Goal: Check status: Check status

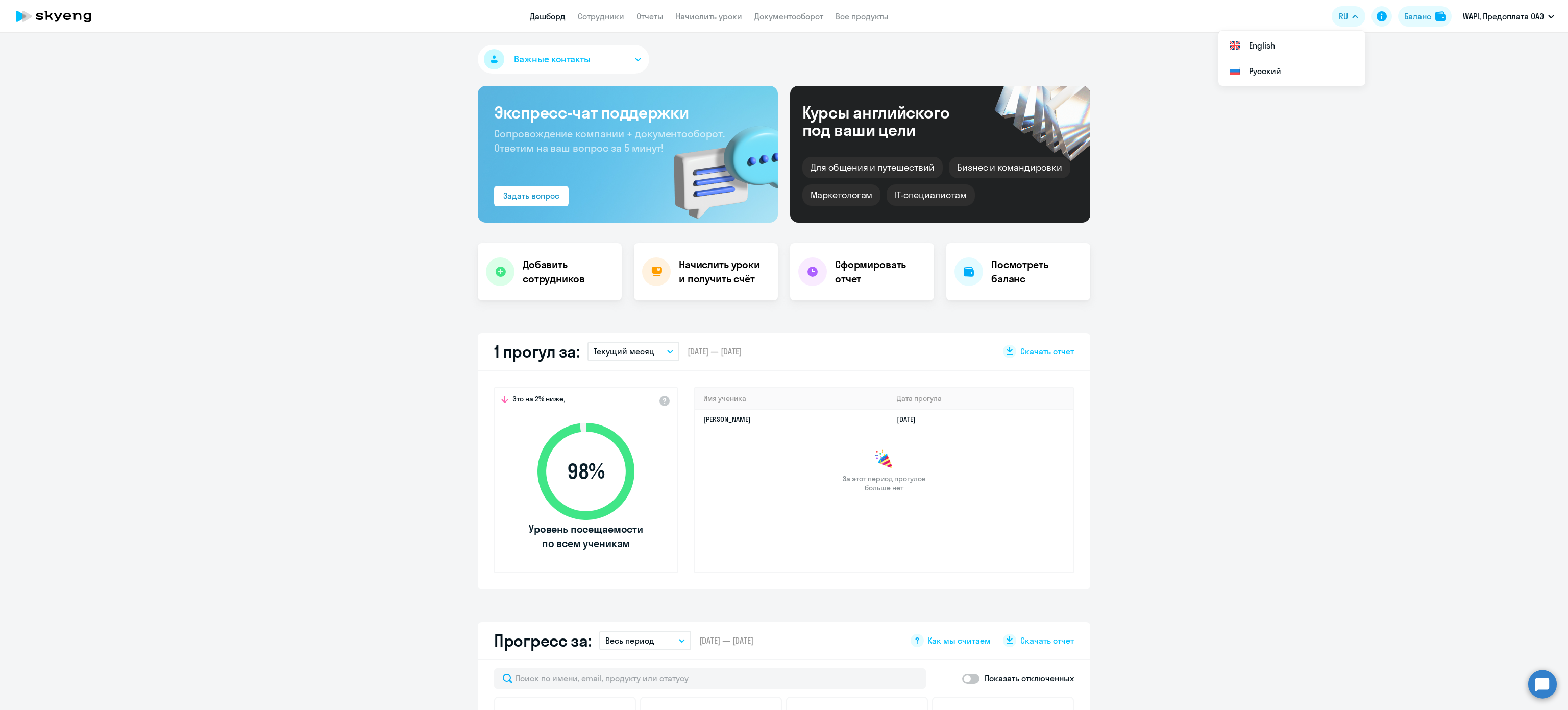
select select "30"
click at [1431, 11] on div "Баланс" at bounding box center [1417, 16] width 27 height 12
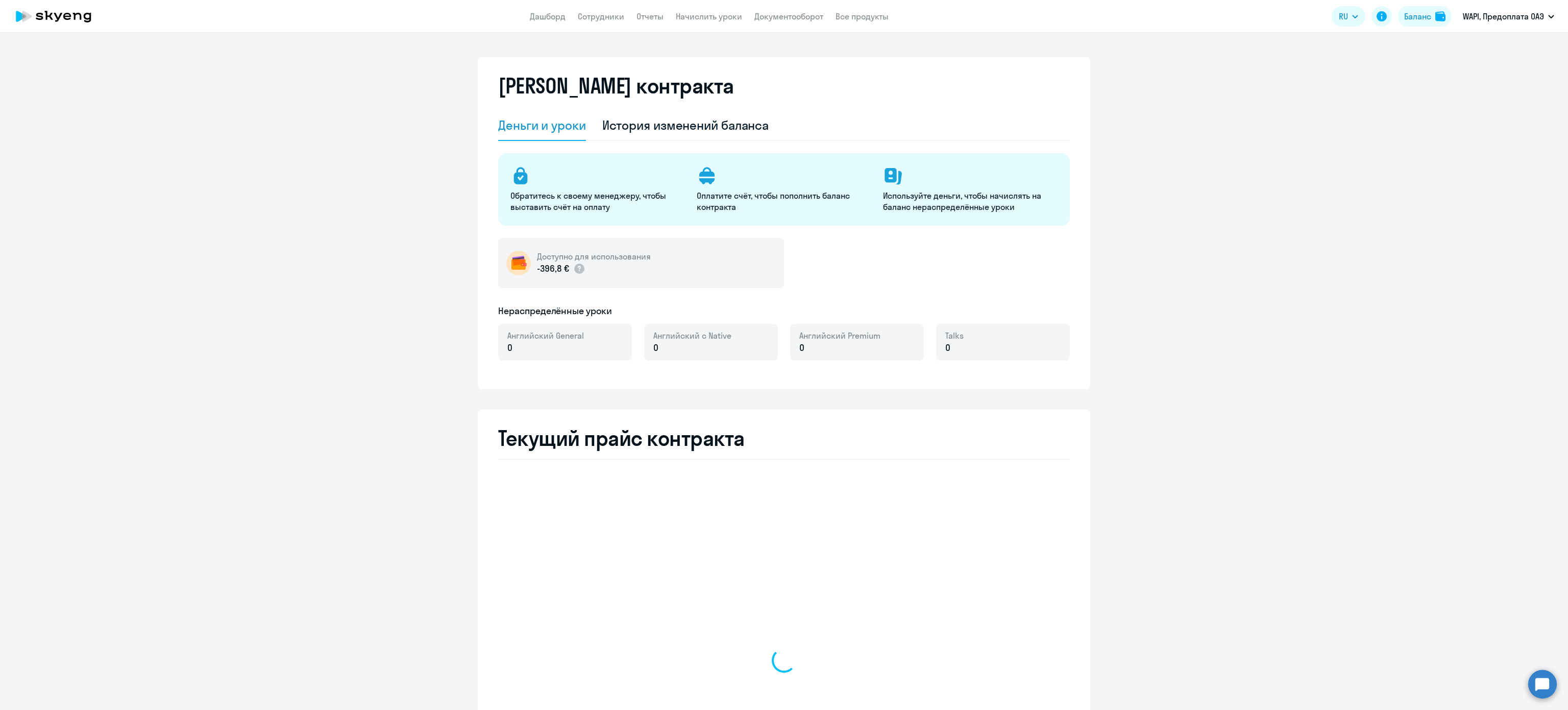
select select "english_adult_not_native_speaker"
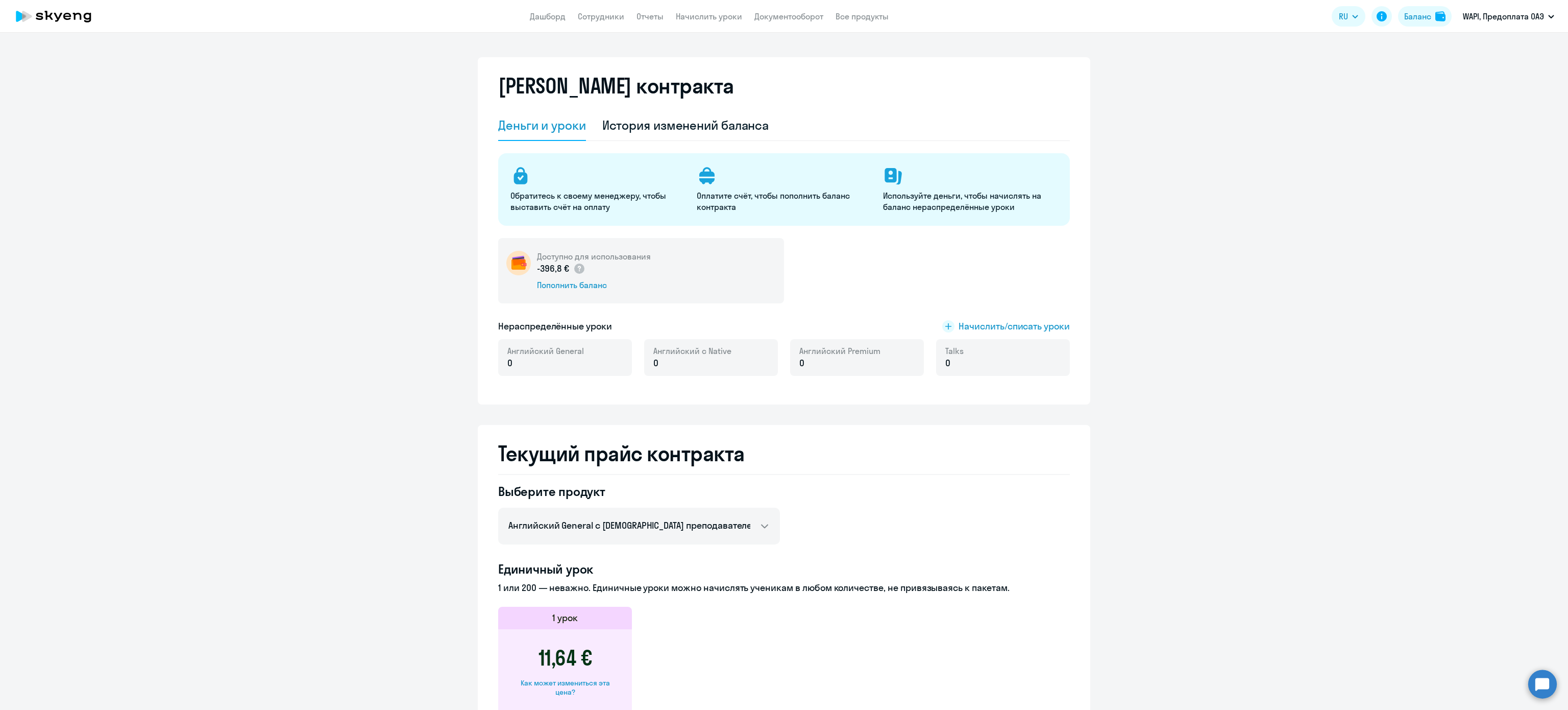
click at [622, 156] on div "Обратитесь к своему менеджеру, чтобы выставить счёт на оплату Оплатите счёт, чт…" at bounding box center [784, 190] width 572 height 73
drag, startPoint x: 640, startPoint y: 111, endPoint x: 640, endPoint y: 119, distance: 8.0
click at [640, 119] on div "История изменений баланса" at bounding box center [686, 126] width 167 height 31
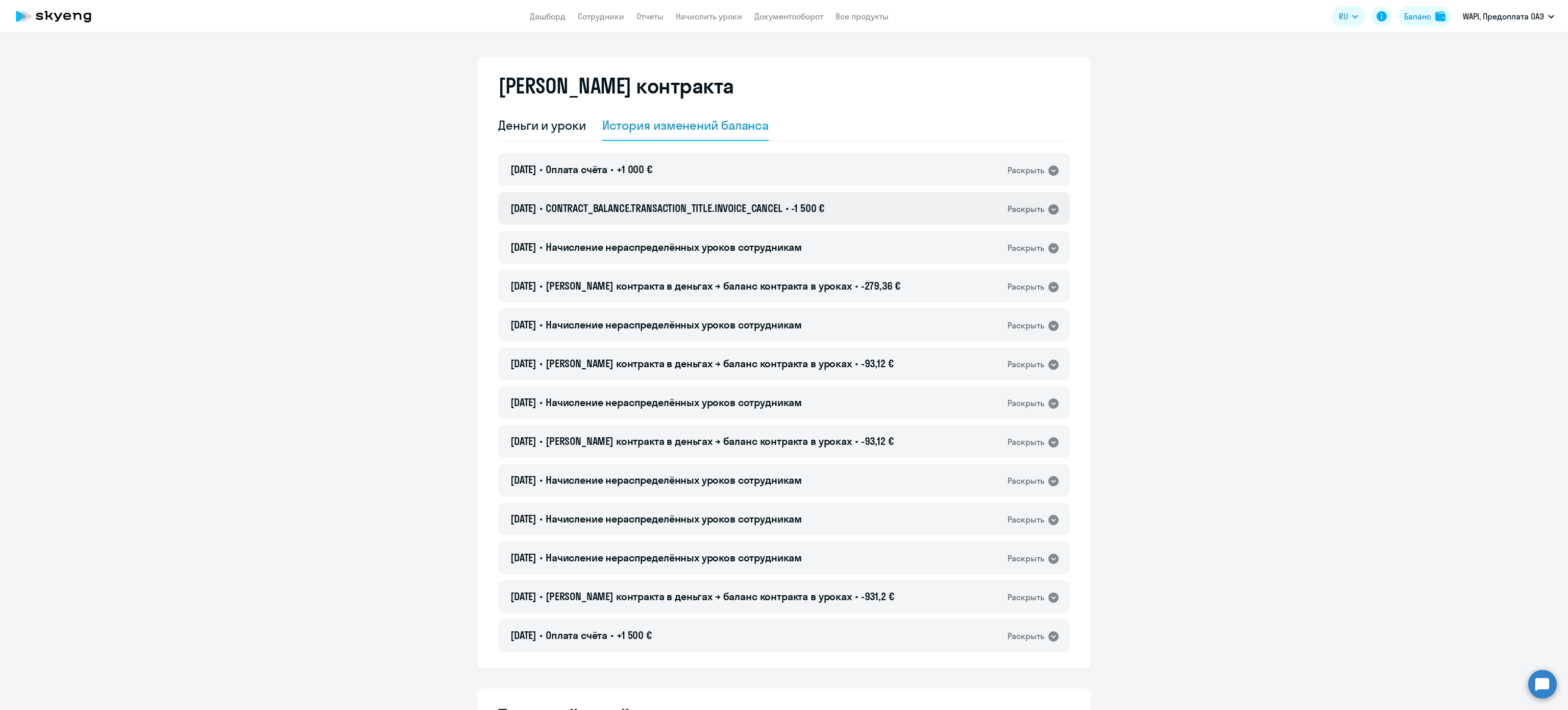
click at [856, 212] on div "[DATE] • CONTRACT_BALANCE.TRANSACTION_TITLE.INVOICE_CANCEL • -1 500 € Раскрыть" at bounding box center [784, 209] width 572 height 33
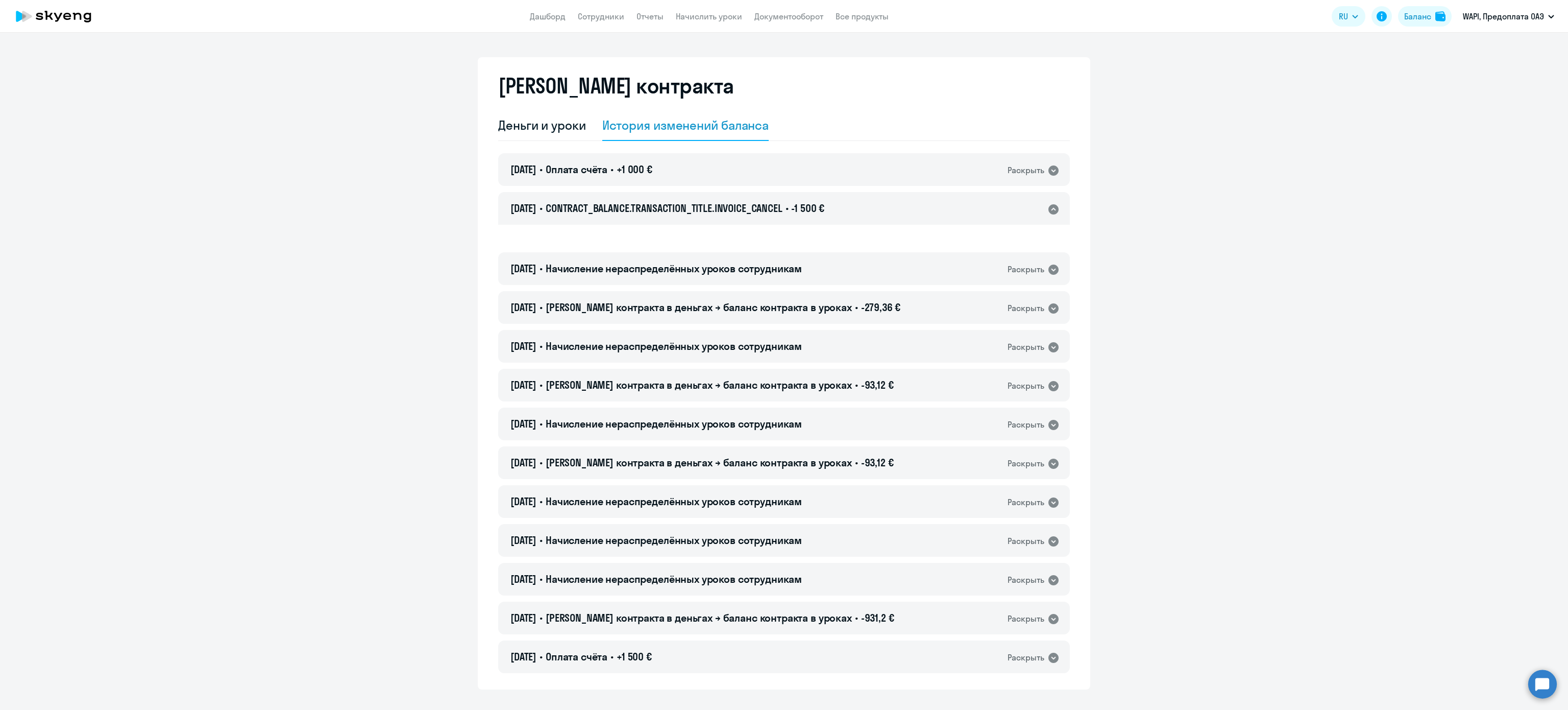
click at [794, 214] on h4 "[DATE] • CONTRACT_BALANCE.TRANSACTION_TITLE.INVOICE_CANCEL • -1 500 €" at bounding box center [667, 208] width 314 height 14
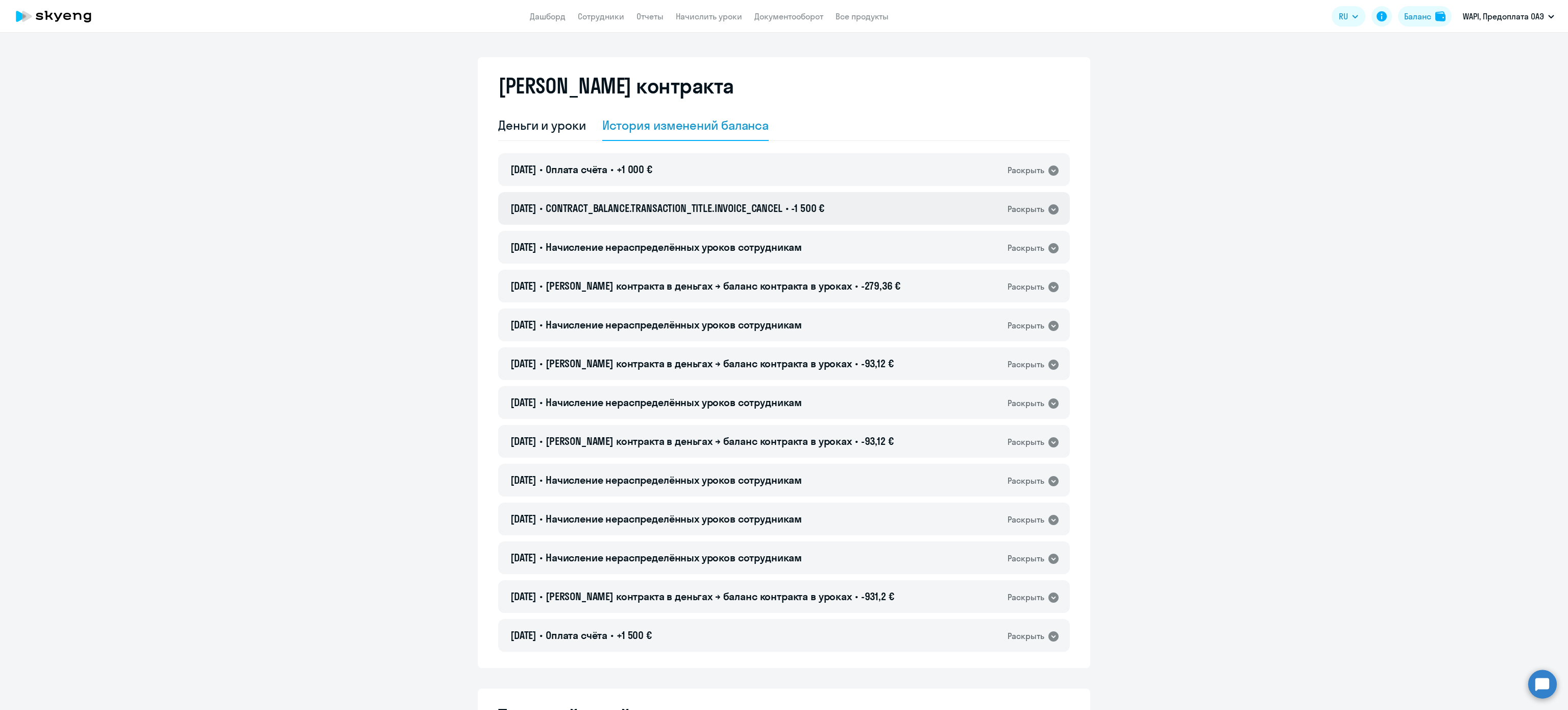
click at [794, 214] on h4 "[DATE] • CONTRACT_BALANCE.TRANSACTION_TITLE.INVOICE_CANCEL • -1 500 €" at bounding box center [667, 208] width 314 height 14
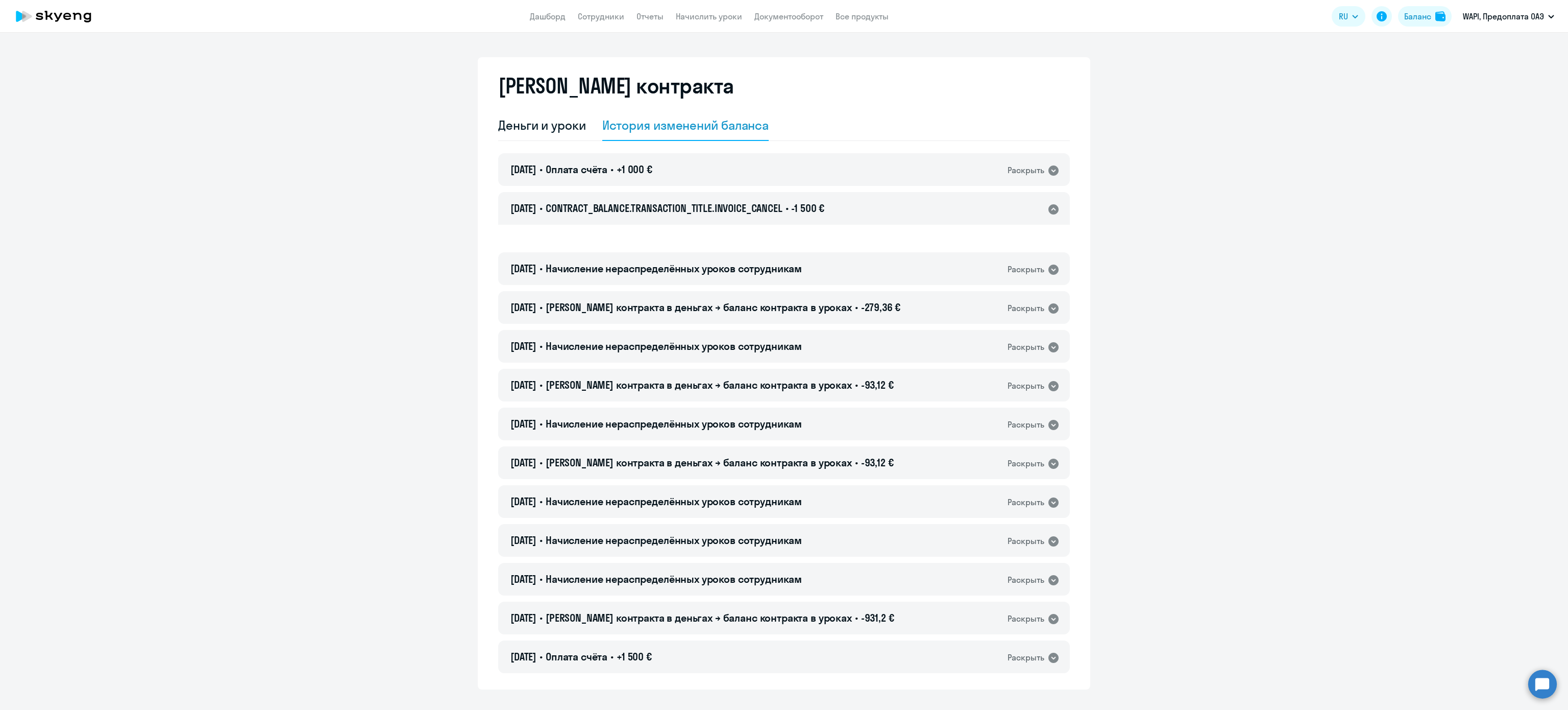
click at [794, 214] on h4 "[DATE] • CONTRACT_BALANCE.TRANSACTION_TITLE.INVOICE_CANCEL • -1 500 €" at bounding box center [667, 208] width 314 height 14
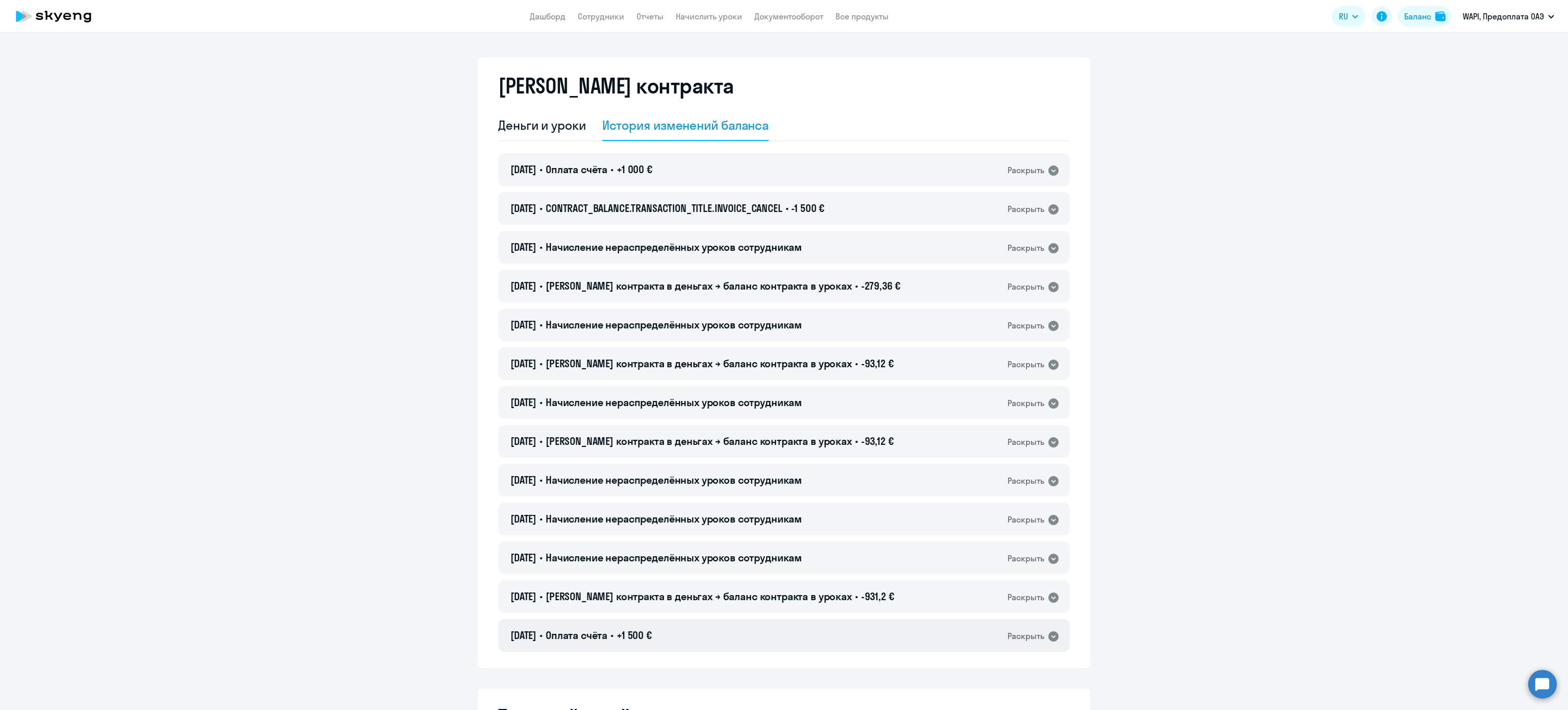
click at [764, 632] on div "[DATE] • Оплата счёта • +1 500 € Раскрыть" at bounding box center [784, 635] width 572 height 33
click at [707, 174] on div "[DATE] • Оплата счёта • +1 000 € Раскрыть" at bounding box center [784, 170] width 572 height 33
